Goal: Information Seeking & Learning: Learn about a topic

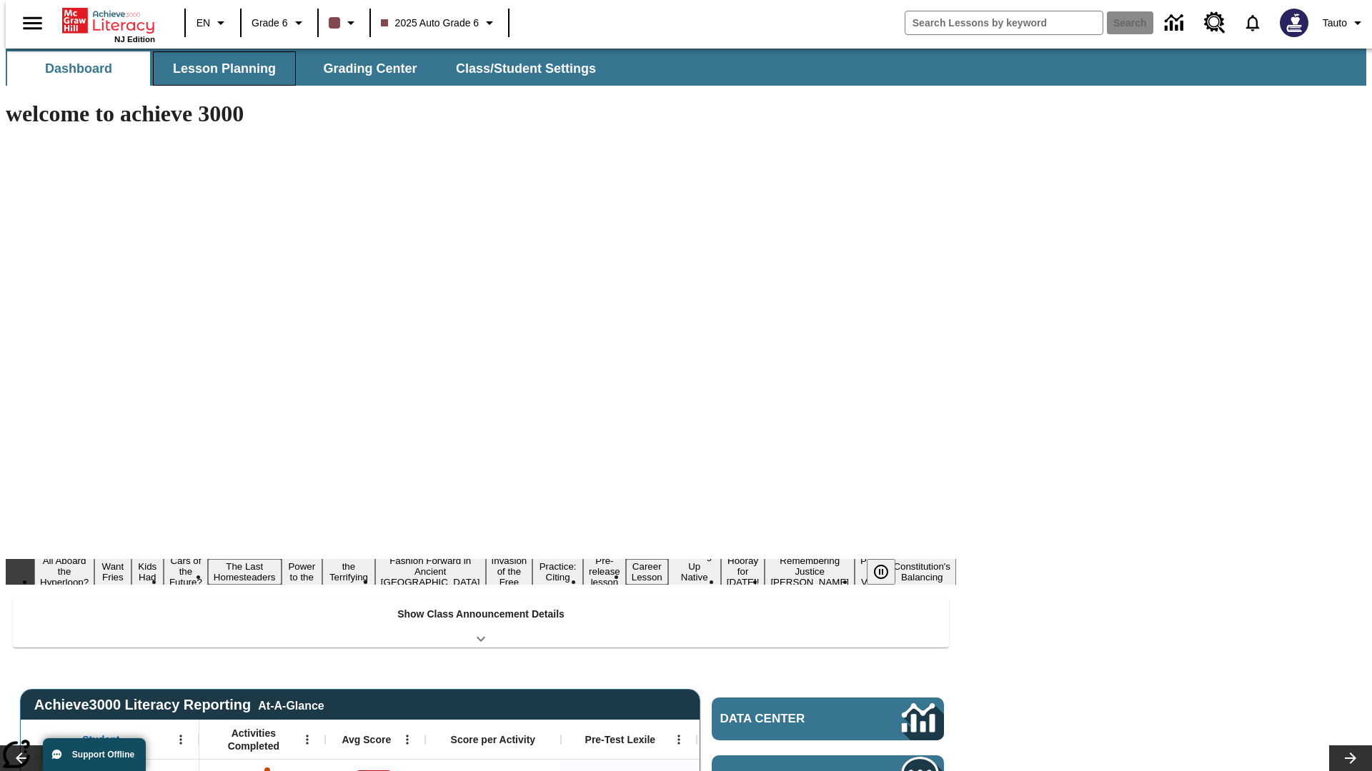
click at [219, 69] on button "Lesson Planning" at bounding box center [224, 68] width 143 height 34
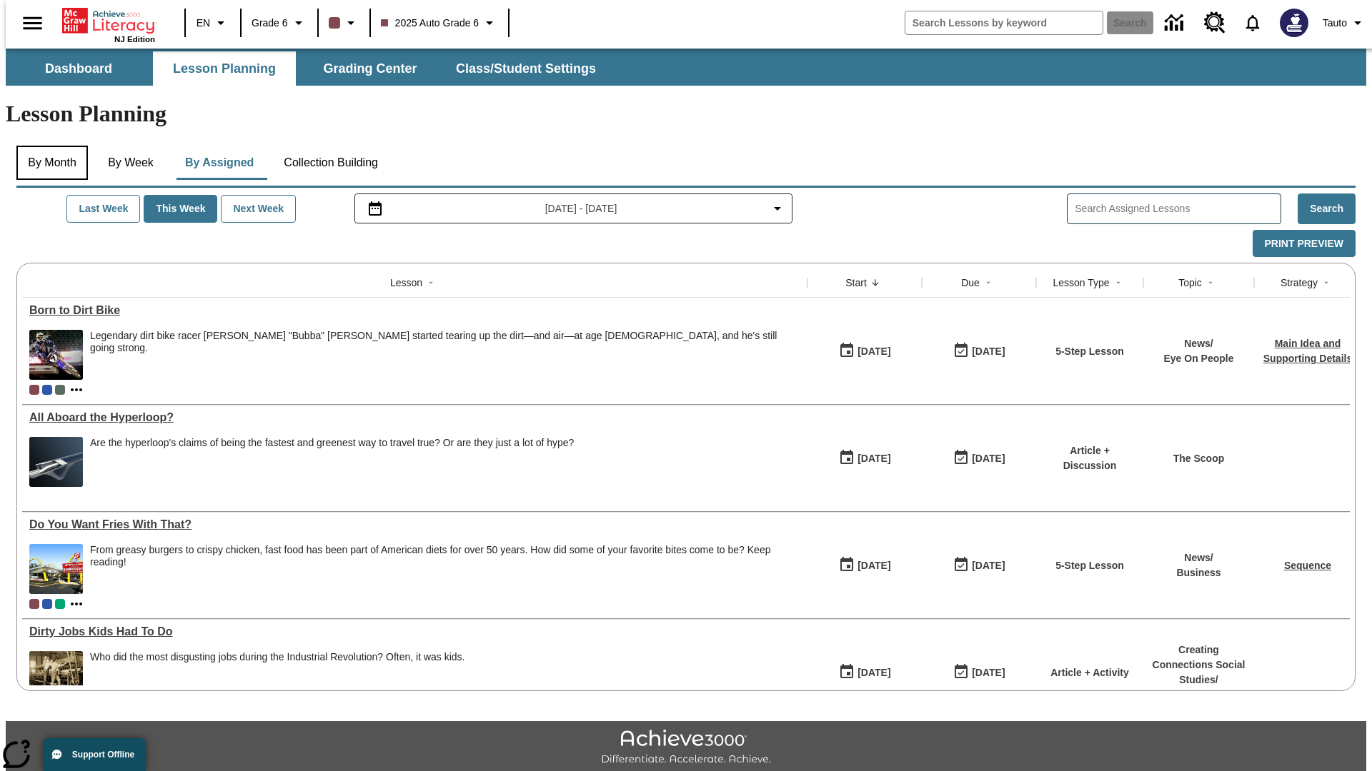
click at [48, 146] on button "By Month" at bounding box center [51, 163] width 71 height 34
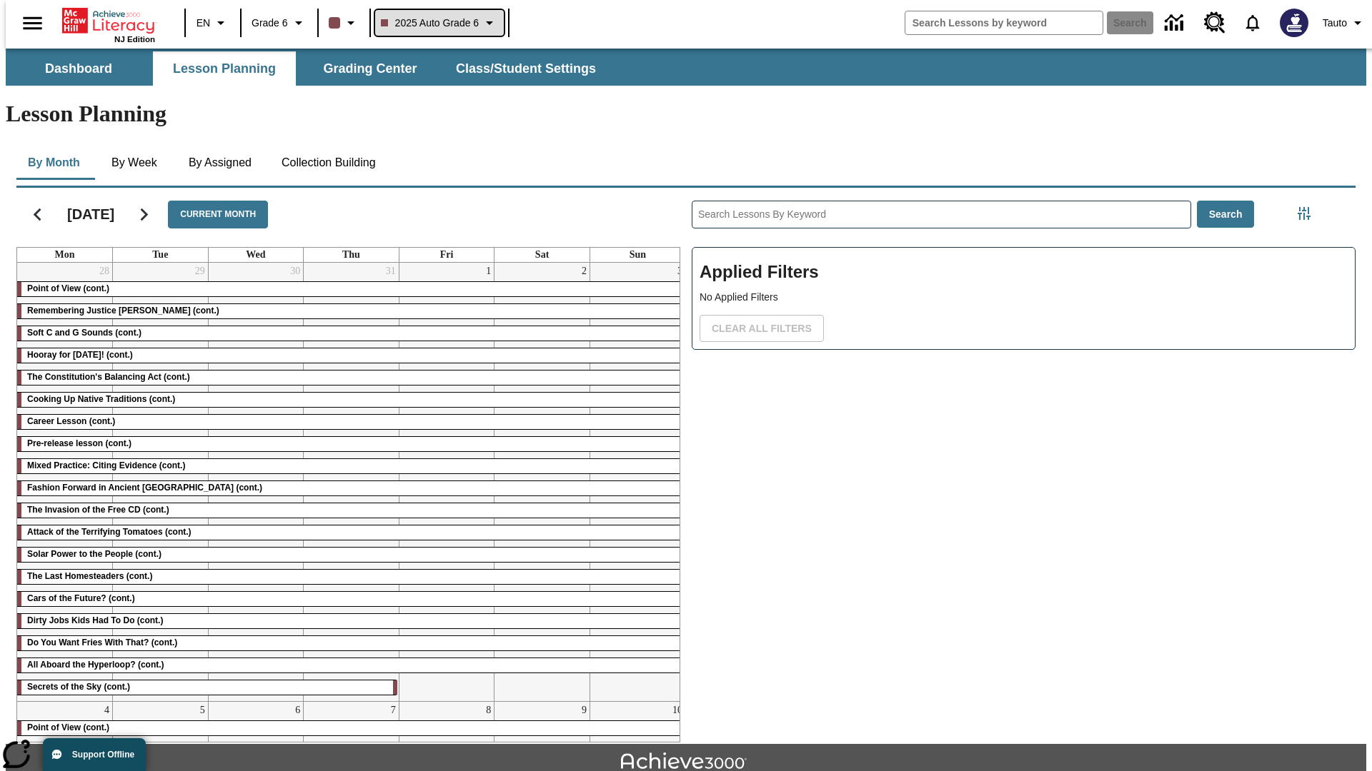
click at [437, 23] on span "2025 Auto Grade 6" at bounding box center [430, 23] width 99 height 15
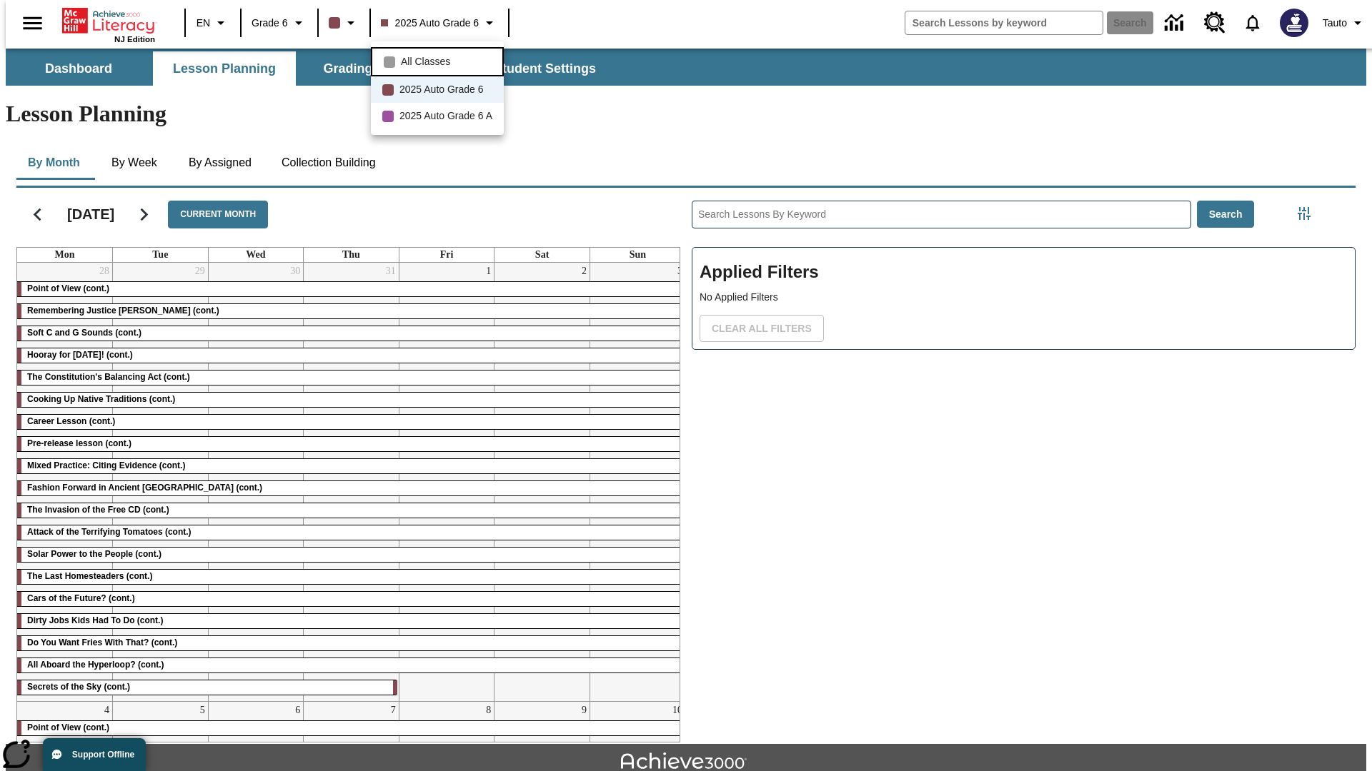
click at [439, 60] on span "All Classes" at bounding box center [425, 61] width 49 height 15
